Goal: Transaction & Acquisition: Book appointment/travel/reservation

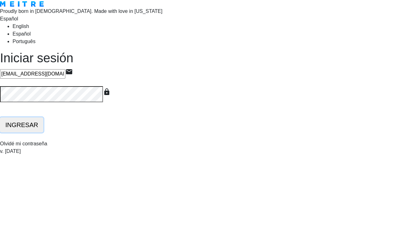
click at [43, 132] on button "INGRESAR" at bounding box center [21, 124] width 43 height 15
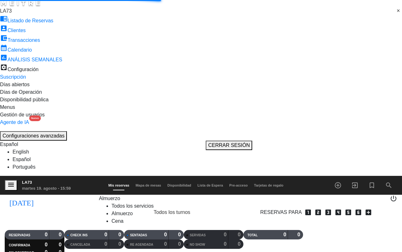
click at [99, 195] on span "Almuerzo" at bounding box center [109, 197] width 21 height 5
click at [104, 176] on div "menu LA73 martes 19. agosto - 15:59 Mis reservas Mapa de mesas Disponibilidad L…" at bounding box center [201, 217] width 402 height 82
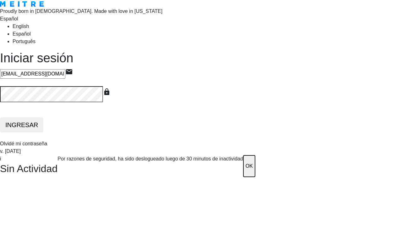
click at [243, 159] on button "OK" at bounding box center [249, 166] width 12 height 22
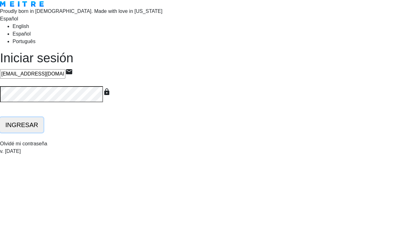
click at [43, 132] on button "INGRESAR" at bounding box center [21, 124] width 43 height 15
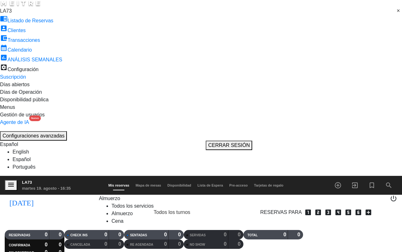
click at [110, 195] on span "Almuerzo" at bounding box center [109, 197] width 21 height 5
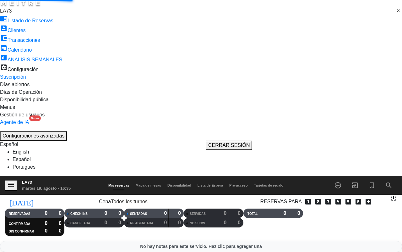
click at [106, 176] on div "menu LA73 martes 19. agosto - 16:35 Mis reservas Mapa de mesas Disponibilidad L…" at bounding box center [201, 206] width 402 height 60
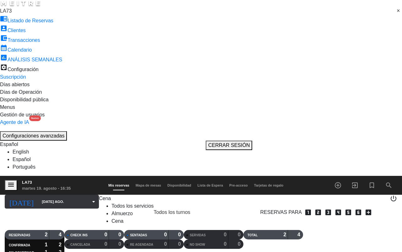
click at [55, 196] on input "[DATE] ago." at bounding box center [69, 201] width 60 height 10
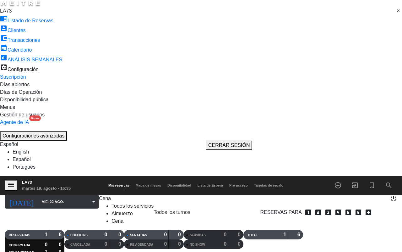
click at [90, 198] on icon "arrow_drop_down" at bounding box center [94, 202] width 8 height 8
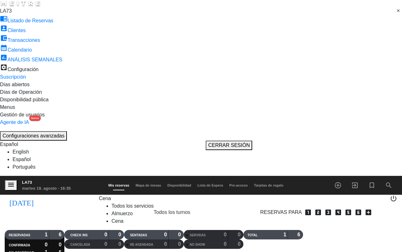
type input "[DATE] ago."
click at [365, 208] on icon "add_box" at bounding box center [369, 212] width 8 height 8
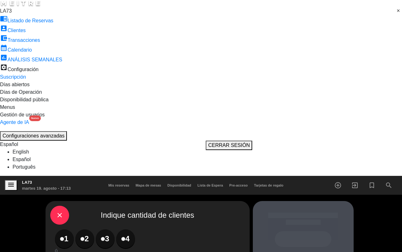
type input "10"
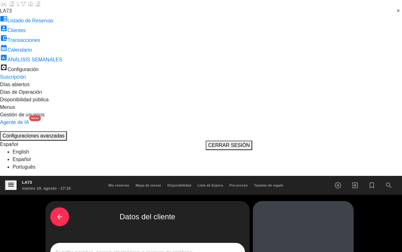
scroll to position [0, 0]
click at [131, 248] on input "1" at bounding box center [147, 252] width 185 height 8
type input "i"
type input "[PERSON_NAME]"
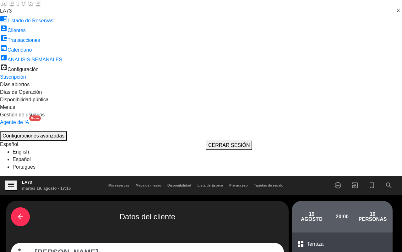
drag, startPoint x: 136, startPoint y: 175, endPoint x: 141, endPoint y: 177, distance: 5.5
type input "998271911"
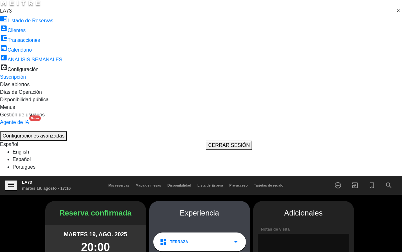
drag, startPoint x: 308, startPoint y: 208, endPoint x: 300, endPoint y: 209, distance: 8.5
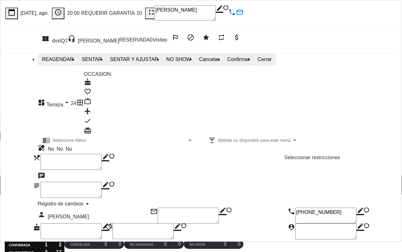
click at [102, 182] on textarea at bounding box center [71, 190] width 61 height 16
click at [86, 182] on textarea at bounding box center [71, 190] width 61 height 16
click at [109, 184] on icon "border_color" at bounding box center [106, 186] width 8 height 8
click at [102, 183] on textarea at bounding box center [71, 190] width 61 height 16
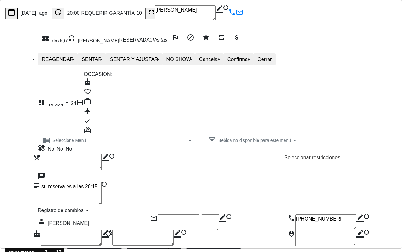
scroll to position [24, 0]
type textarea "su reserva es a las 20:15"
click at [253, 53] on button "Confirmar" at bounding box center [238, 59] width 30 height 12
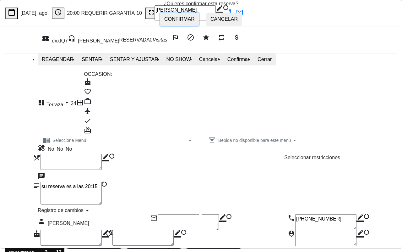
click at [169, 22] on span "Confirmar" at bounding box center [179, 18] width 30 height 5
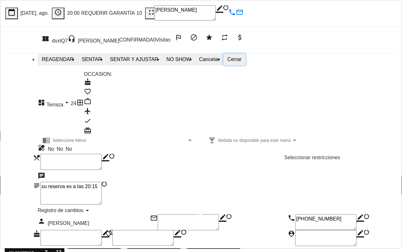
click at [246, 53] on button "Cerrar" at bounding box center [234, 59] width 22 height 12
